Goal: Understand process/instructions: Learn how to perform a task or action

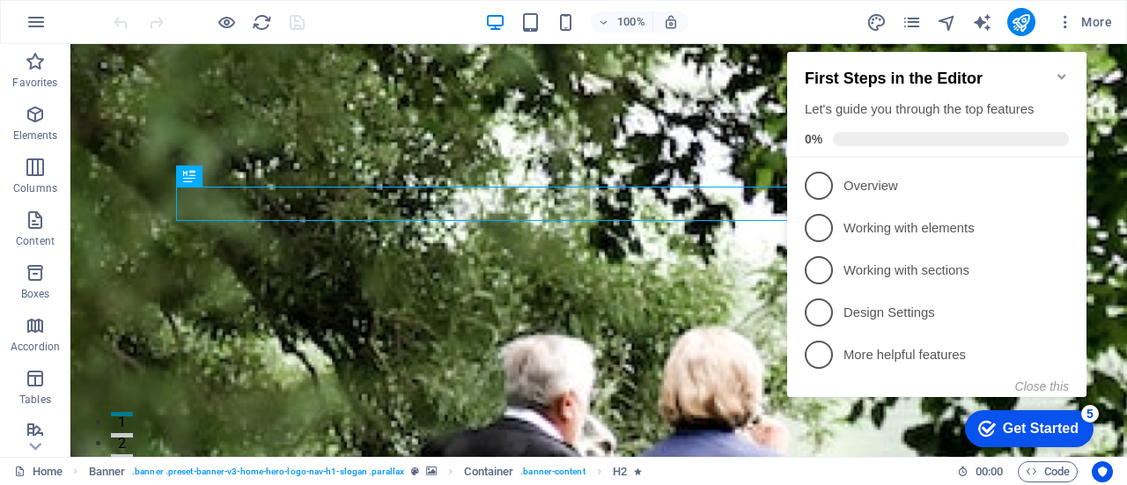
click at [1069, 67] on div "First Steps in the Editor Let's guide you through the top features 0%" at bounding box center [936, 105] width 299 height 106
click at [1059, 74] on icon "Minimize checklist" at bounding box center [1062, 76] width 8 height 5
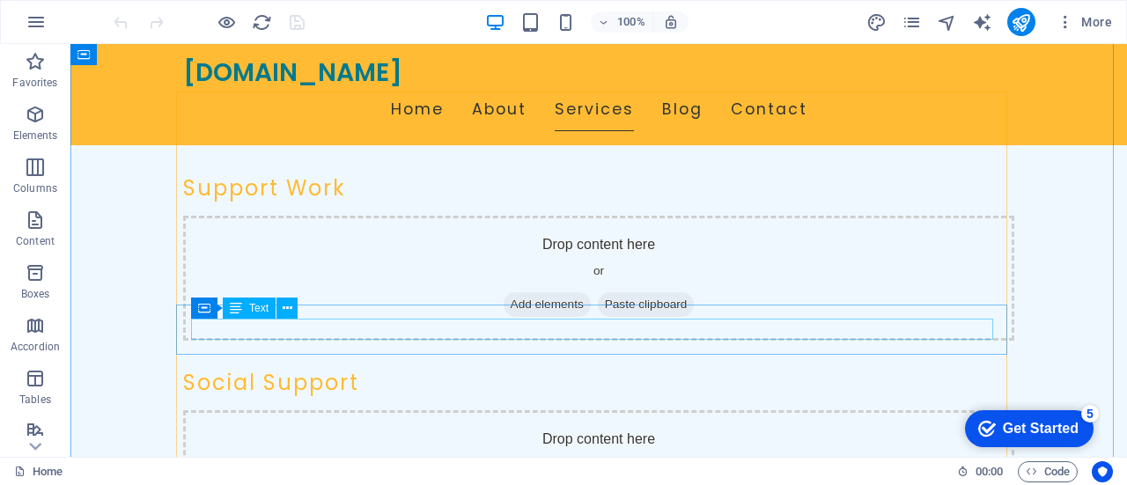
scroll to position [3435, 0]
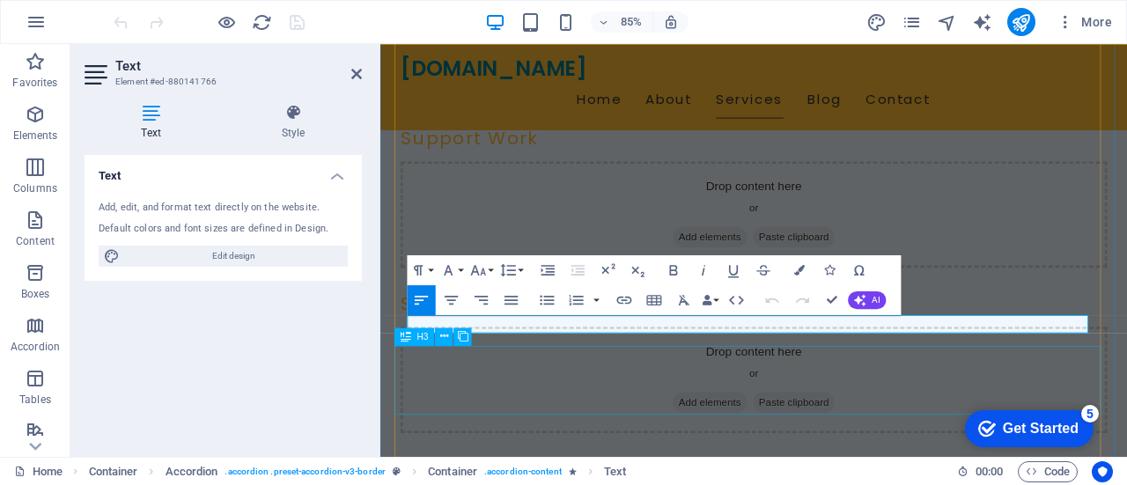
scroll to position [3398, 0]
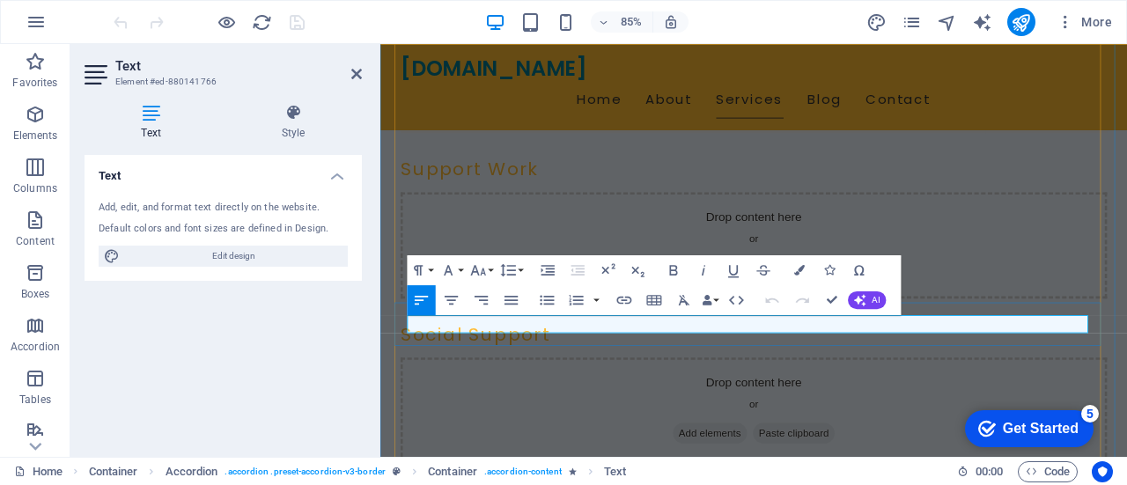
drag, startPoint x: 672, startPoint y: 369, endPoint x: 444, endPoint y: 369, distance: 228.1
drag, startPoint x: 676, startPoint y: 372, endPoint x: 433, endPoint y: 366, distance: 243.1
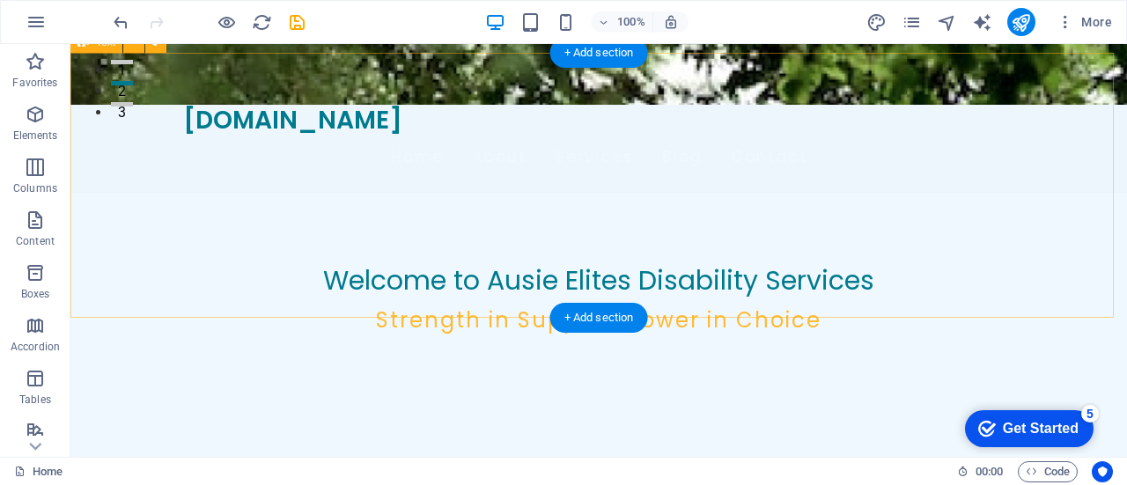
scroll to position [0, 0]
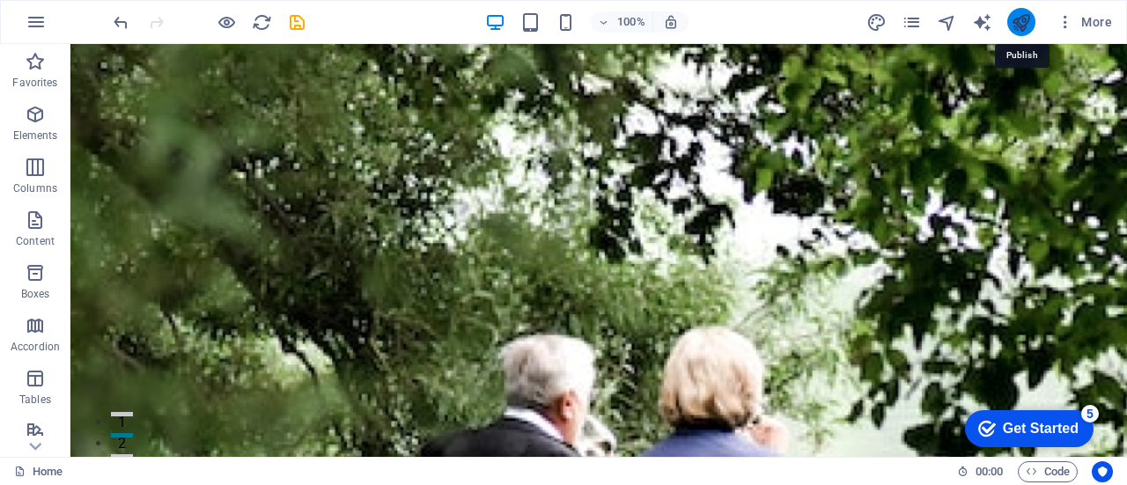
click at [1022, 23] on icon "publish" at bounding box center [1021, 22] width 20 height 20
